Goal: Find specific page/section: Find specific page/section

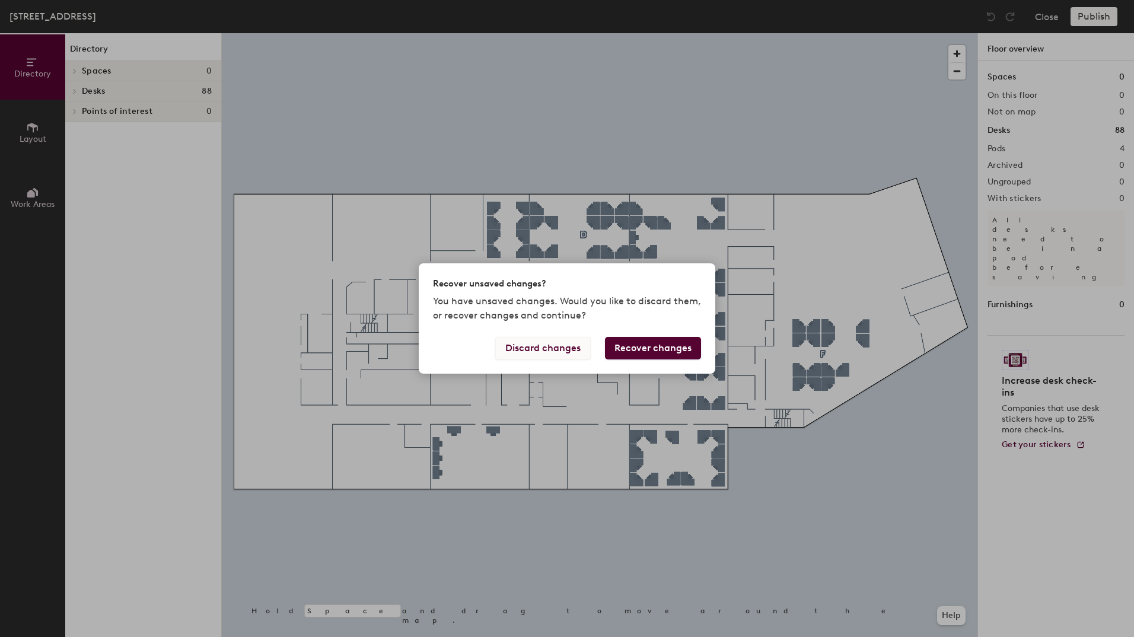
click at [540, 344] on button "Discard changes" at bounding box center [543, 348] width 96 height 23
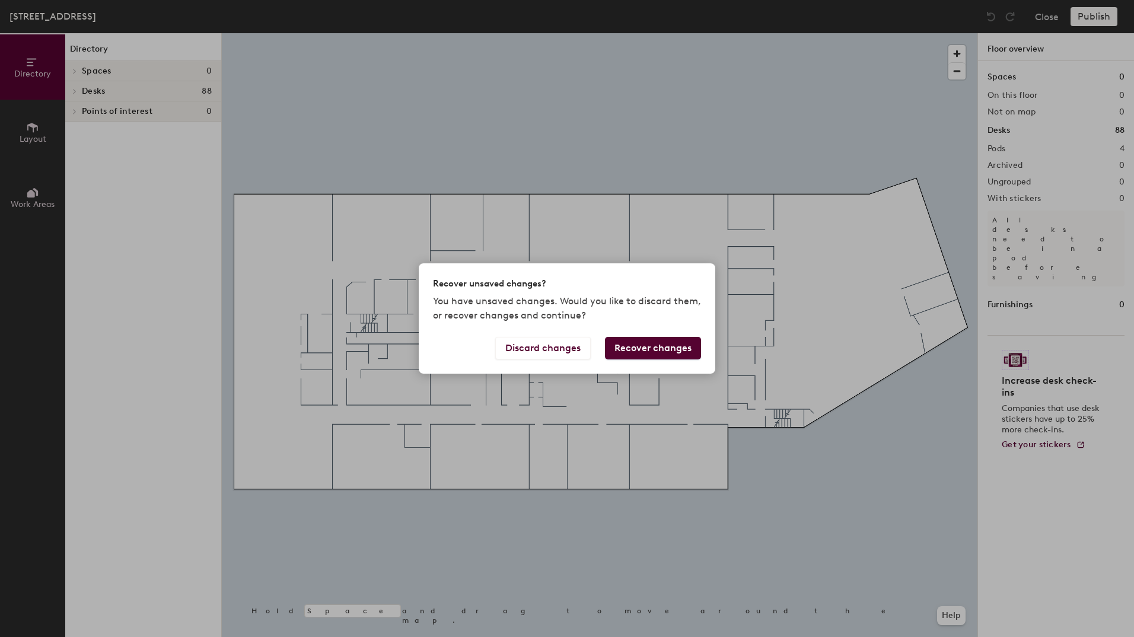
click at [314, 79] on div "Recover unsaved changes? You have unsaved changes. Would you like to discard th…" at bounding box center [567, 318] width 1134 height 637
